Goal: Task Accomplishment & Management: Use online tool/utility

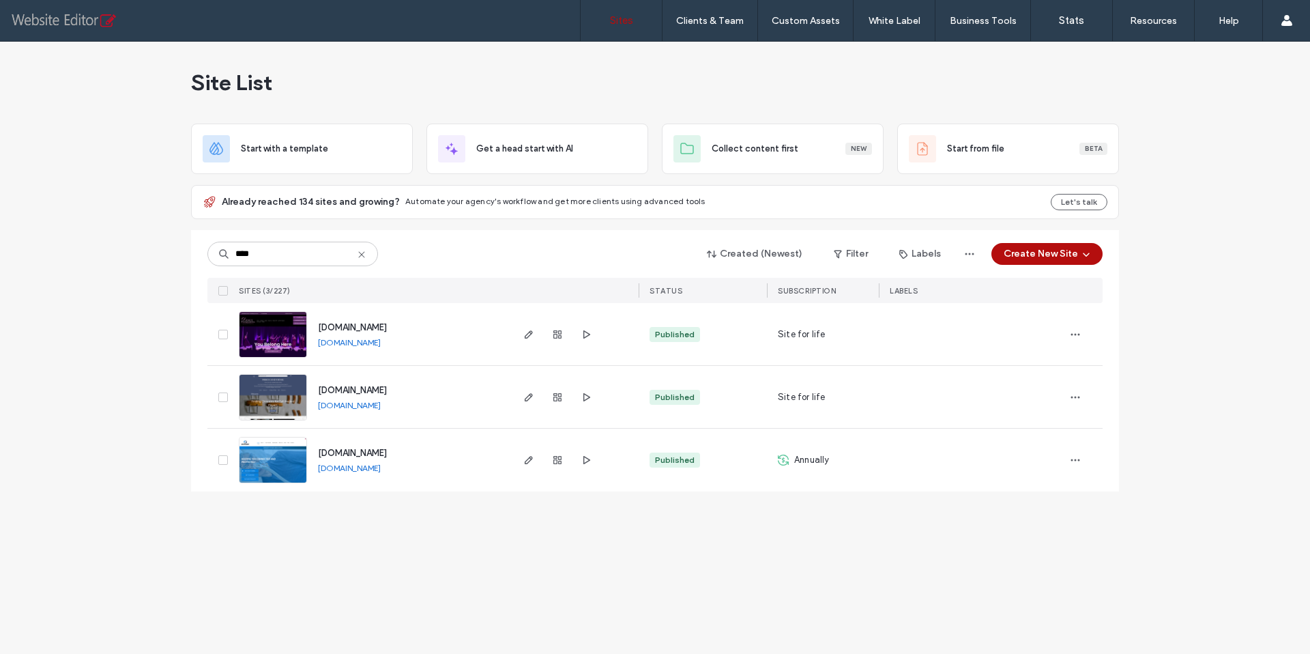
type input "****"
click at [343, 468] on link "www.respilock.com" at bounding box center [349, 468] width 63 height 10
click at [530, 461] on use "button" at bounding box center [529, 460] width 8 height 8
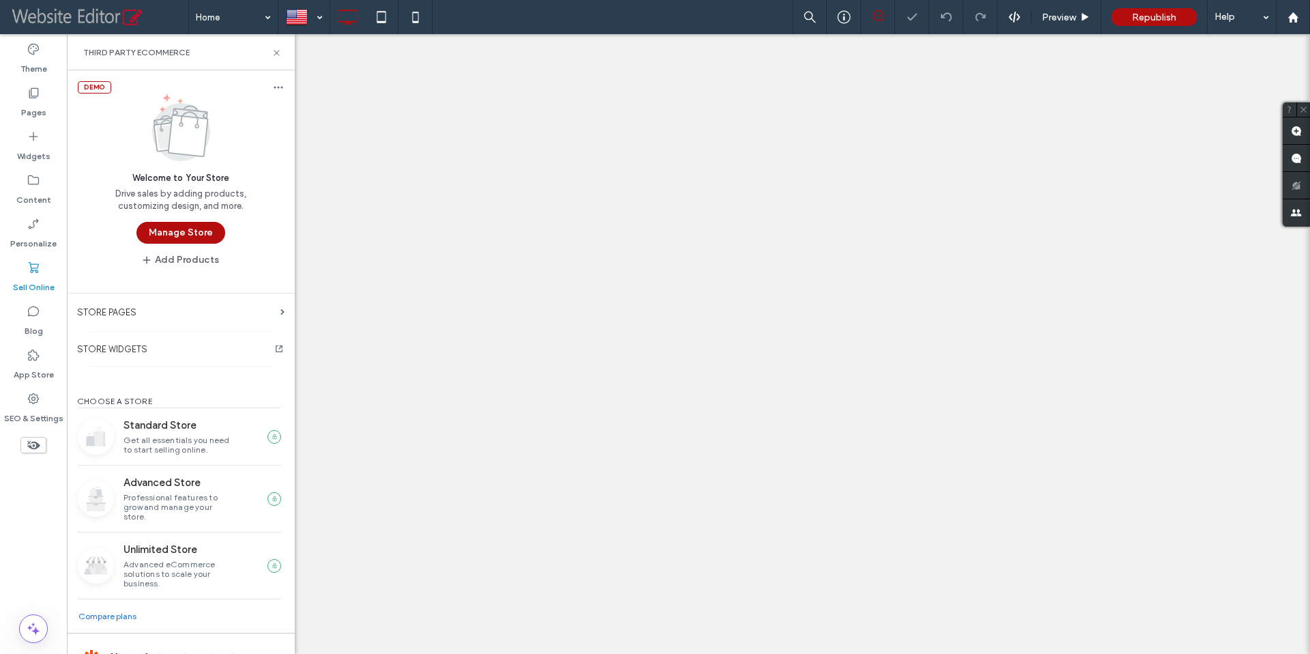
click at [177, 238] on button "Manage Store" at bounding box center [181, 233] width 89 height 22
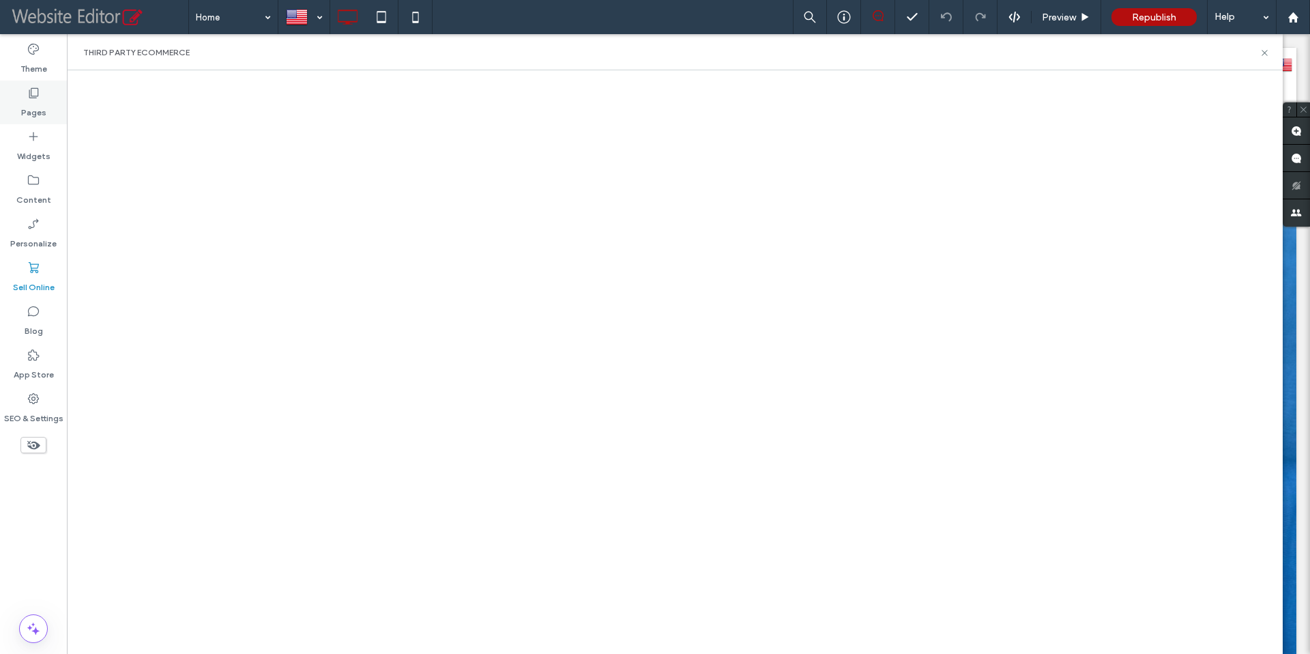
click at [32, 93] on icon at bounding box center [34, 93] width 14 height 14
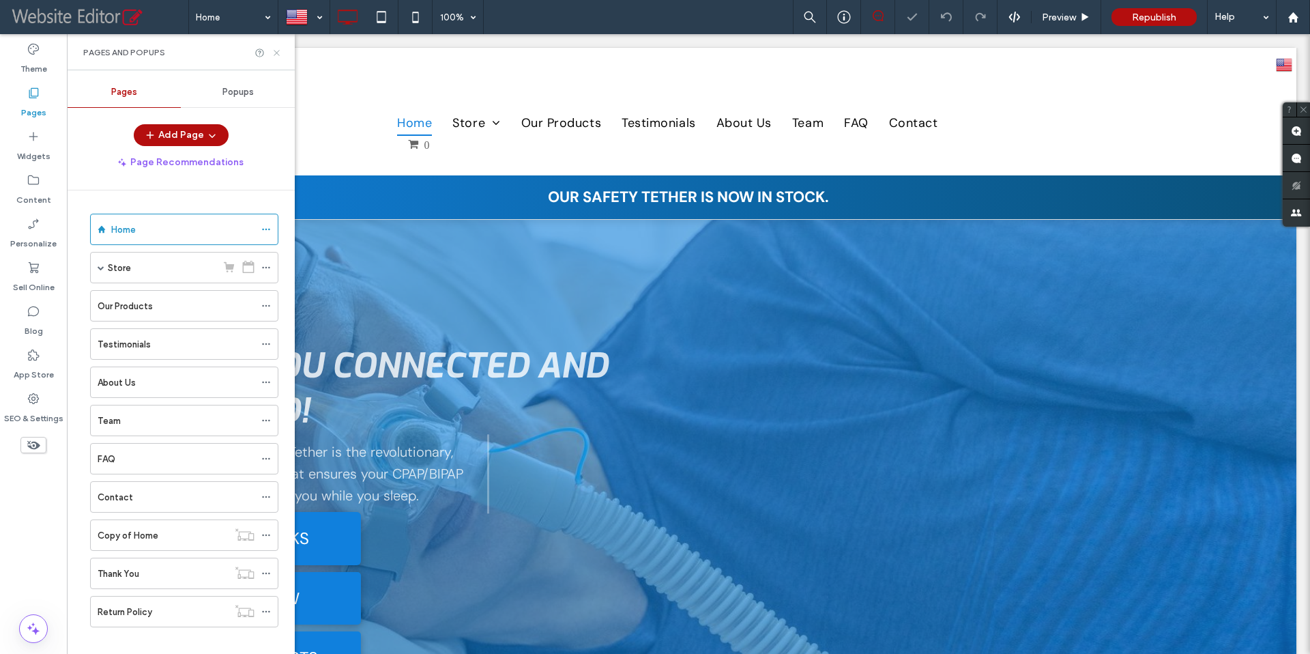
click at [278, 53] on use at bounding box center [276, 52] width 5 height 5
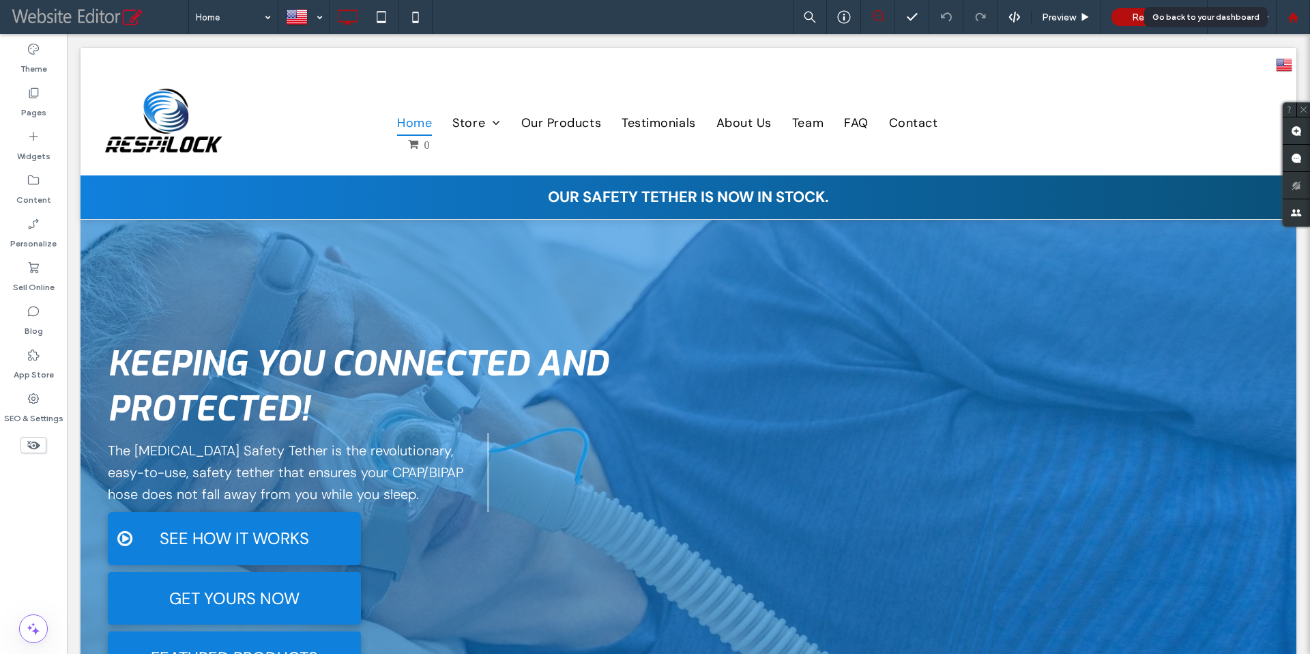
click at [1289, 20] on use at bounding box center [1293, 17] width 10 height 10
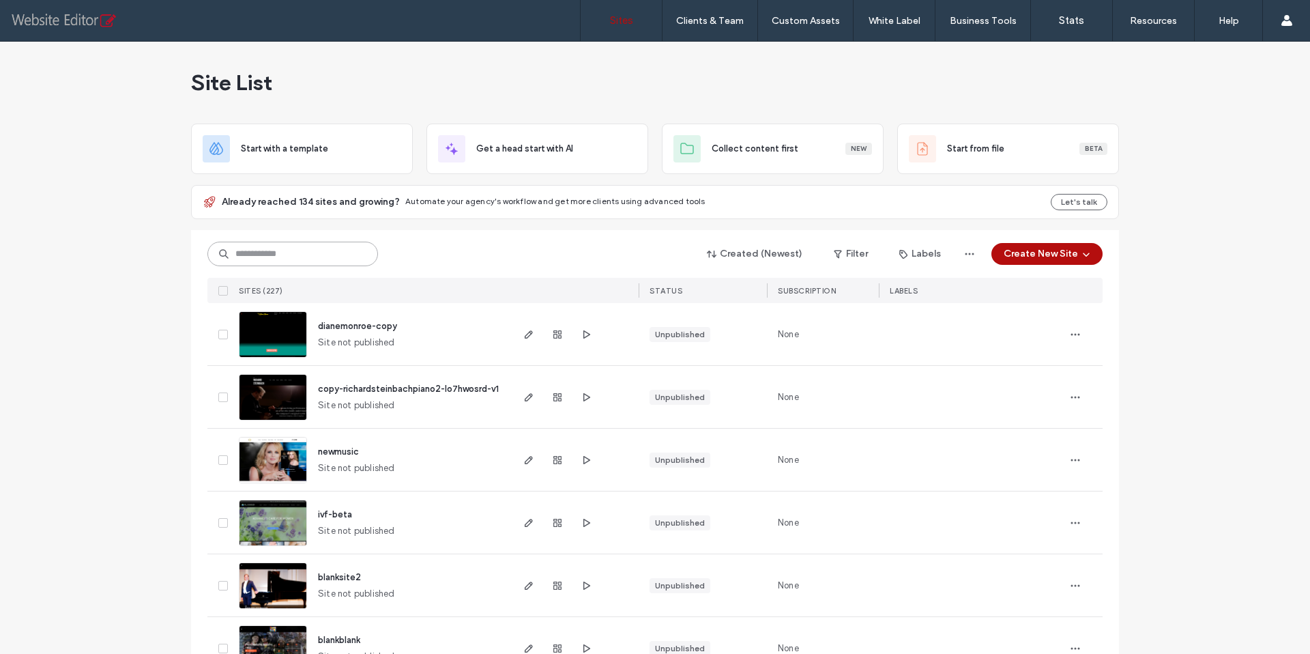
click at [265, 259] on input at bounding box center [292, 254] width 171 height 25
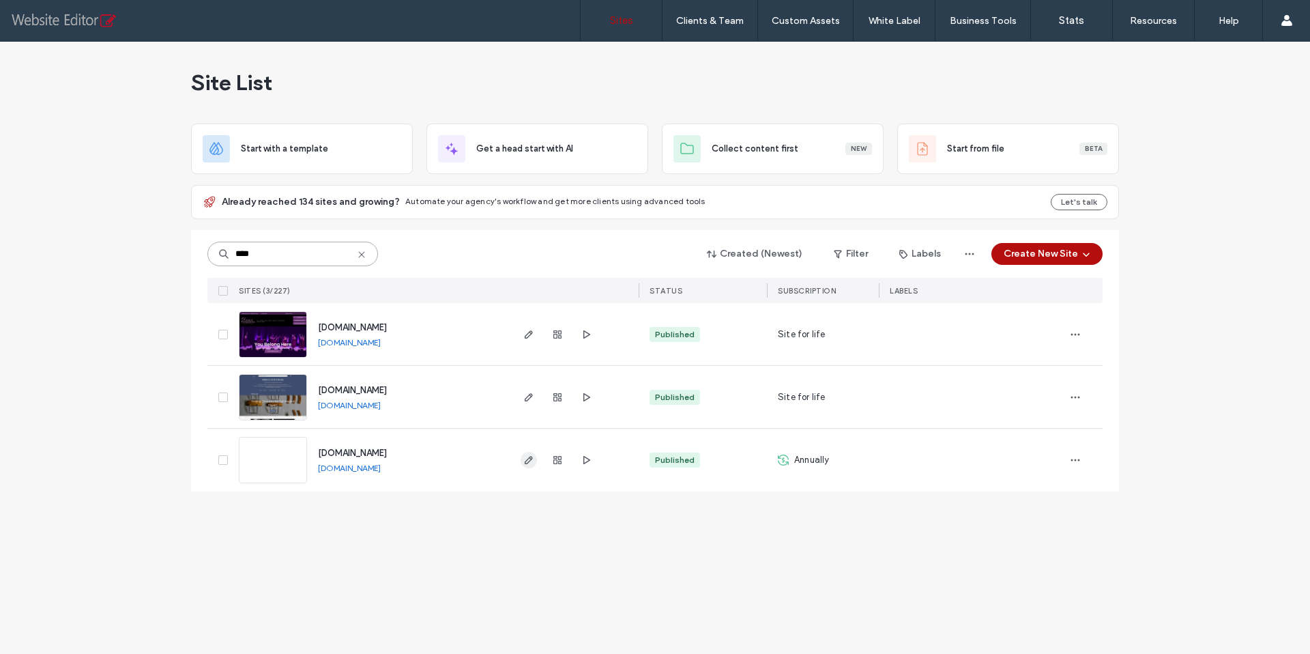
type input "****"
click at [529, 461] on use "button" at bounding box center [529, 460] width 8 height 8
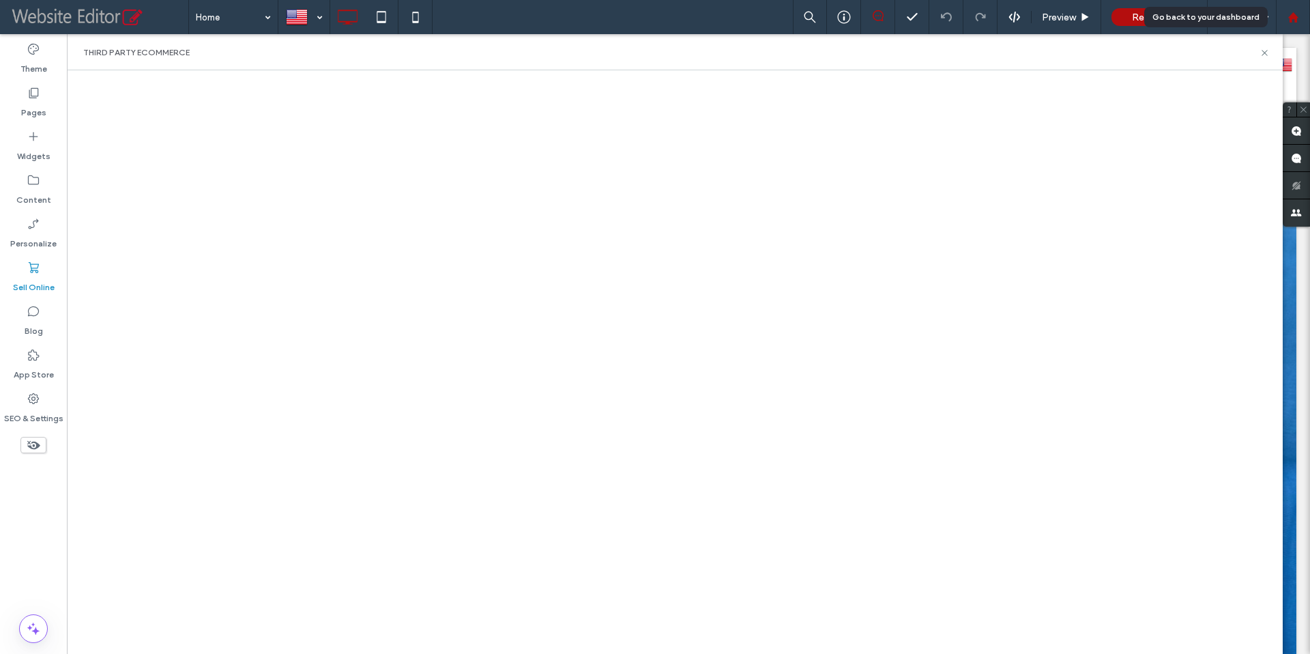
click at [1291, 23] on div at bounding box center [1293, 17] width 34 height 34
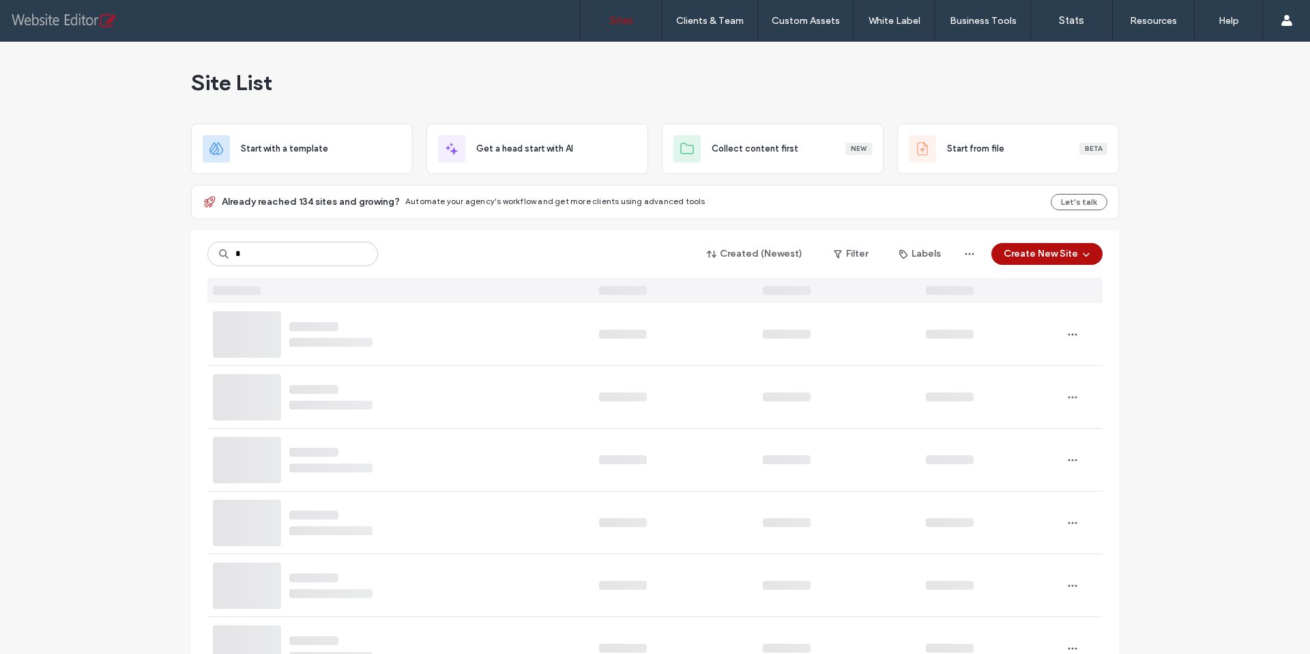
type input "*"
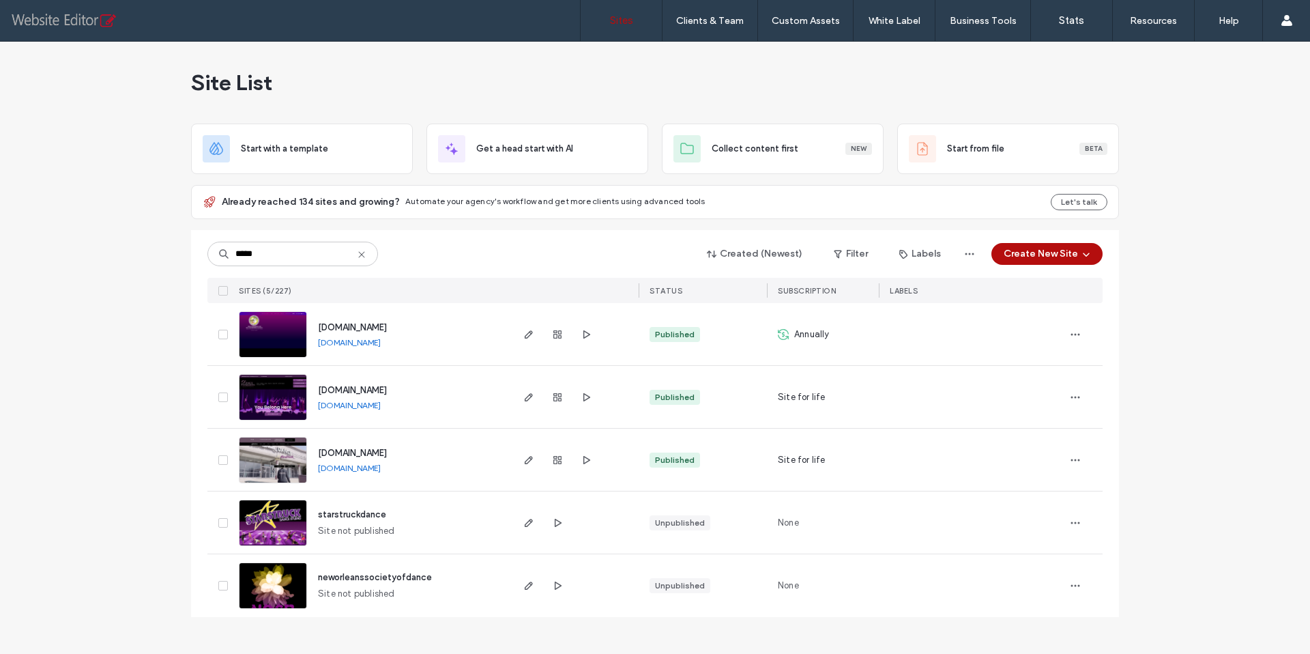
type input "*****"
click at [353, 403] on link "www.danceexpression.com" at bounding box center [349, 405] width 63 height 10
click at [532, 396] on use "button" at bounding box center [529, 397] width 8 height 8
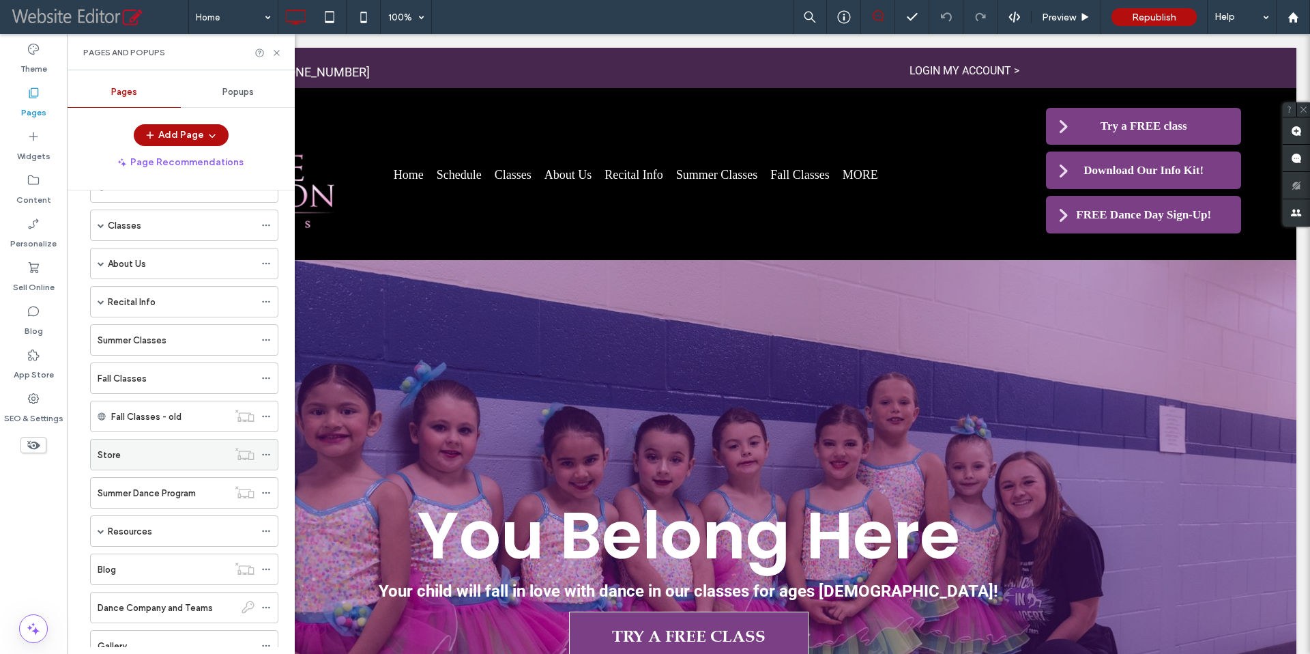
click at [156, 461] on div "Store" at bounding box center [163, 455] width 130 height 30
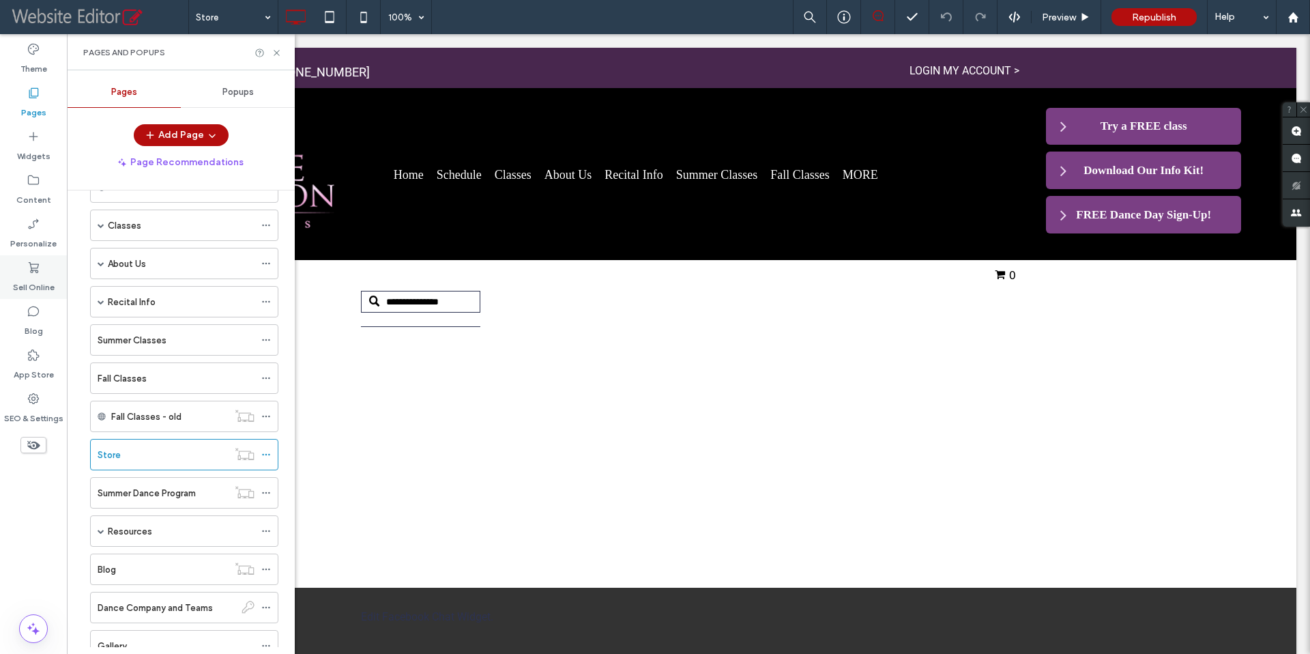
click at [29, 274] on label "Sell Online" at bounding box center [34, 283] width 42 height 19
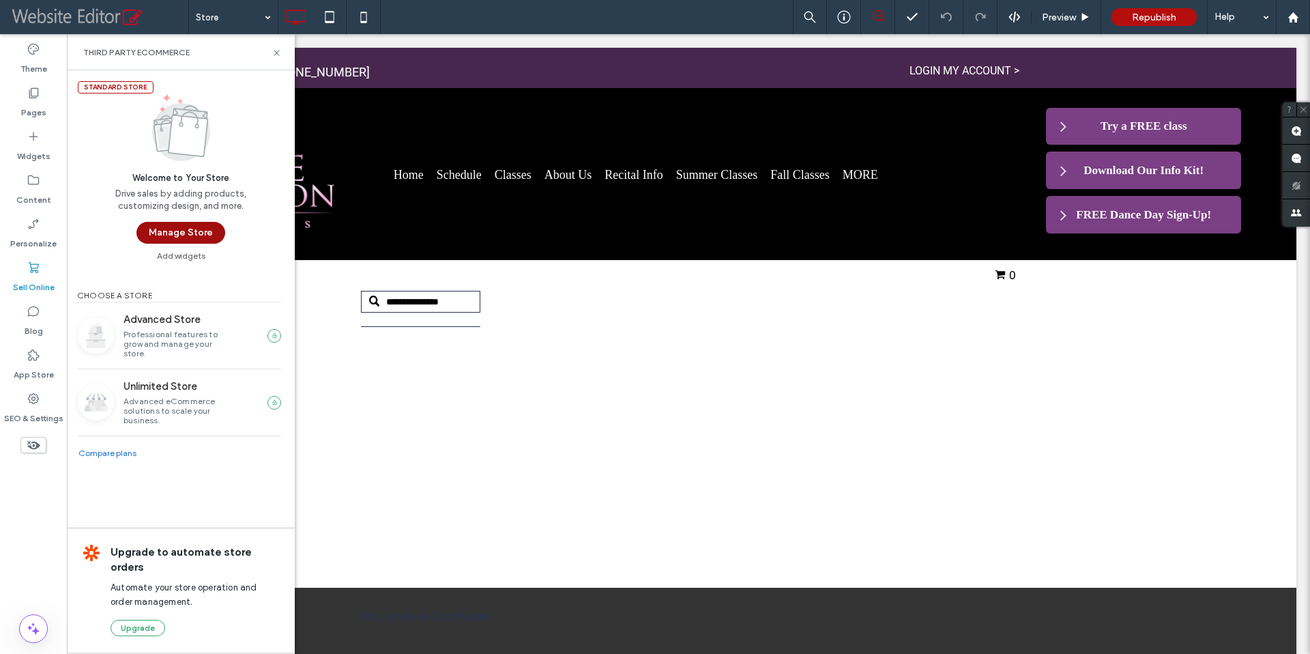
click at [189, 230] on button "Manage Store" at bounding box center [181, 233] width 89 height 22
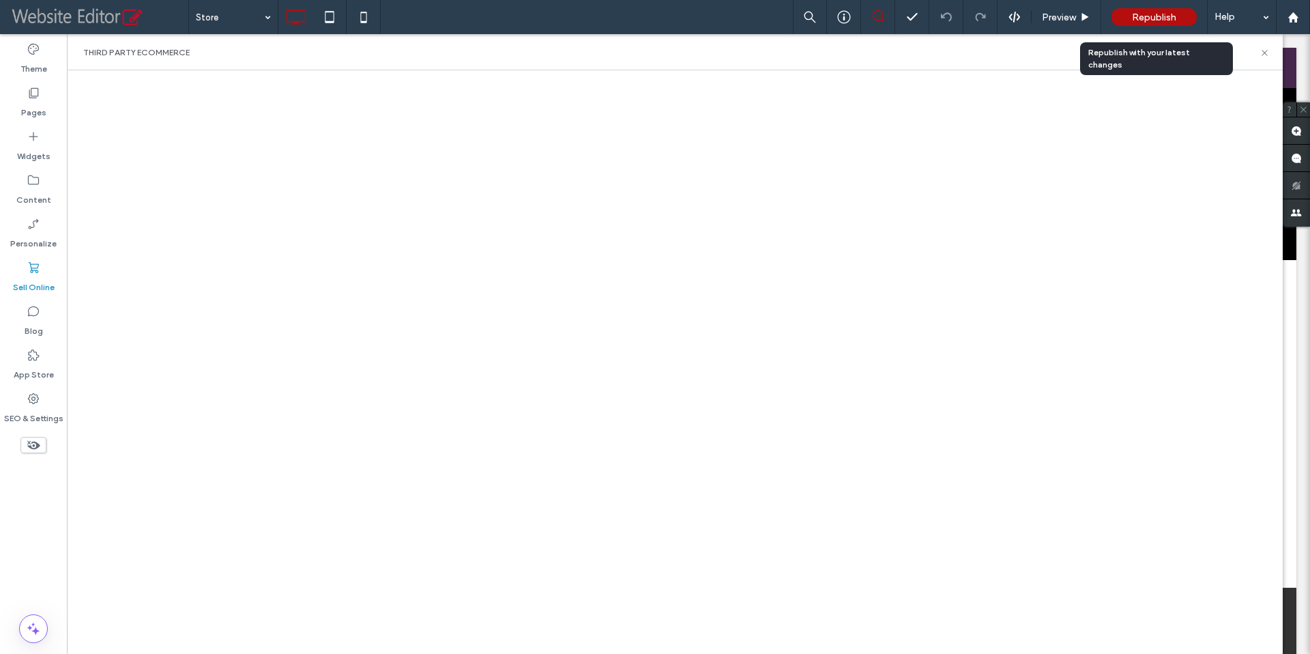
click at [1164, 19] on span "Republish" at bounding box center [1154, 18] width 44 height 12
